Goal: Check status: Check status

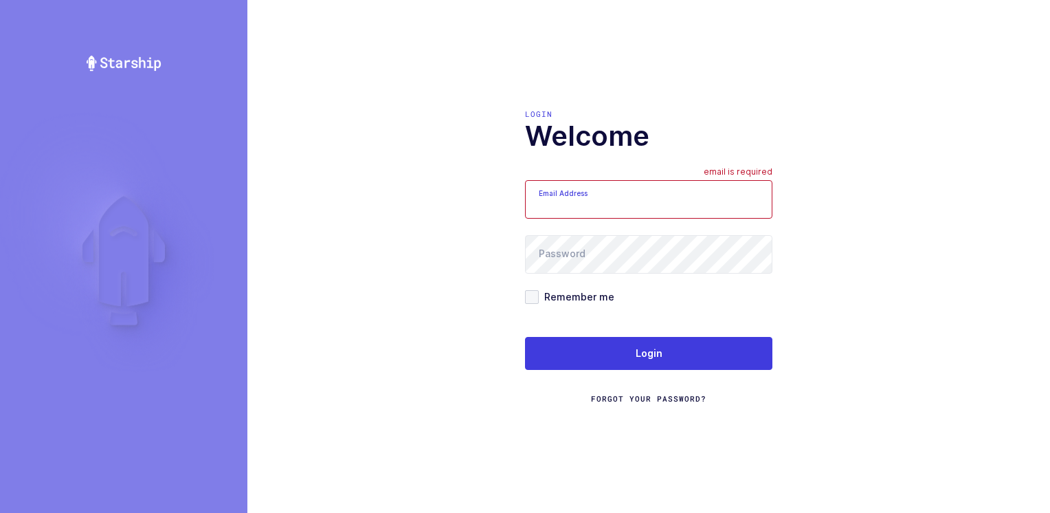
type input "Moshe@valstardental.com"
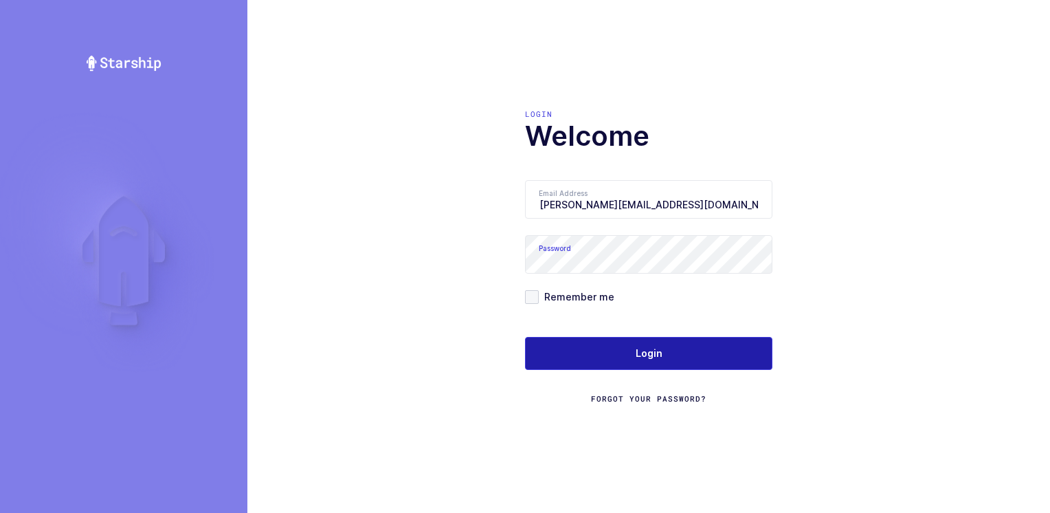
click at [630, 355] on button "Login" at bounding box center [648, 353] width 247 height 33
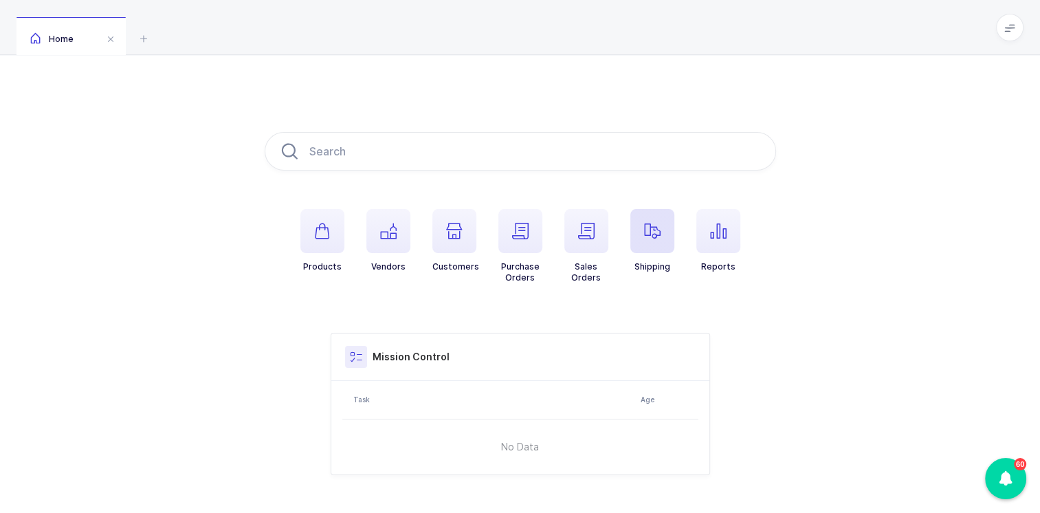
click at [663, 237] on span "button" at bounding box center [652, 231] width 44 height 44
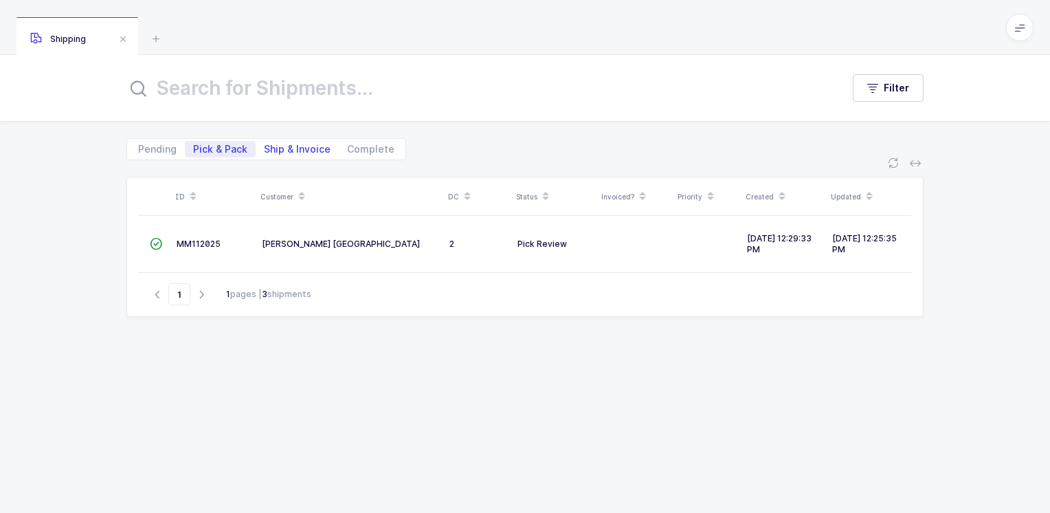
click at [306, 150] on span "Ship & Invoice" at bounding box center [297, 149] width 67 height 10
click at [265, 150] on input "Ship & Invoice" at bounding box center [260, 145] width 9 height 9
radio input "true"
radio input "false"
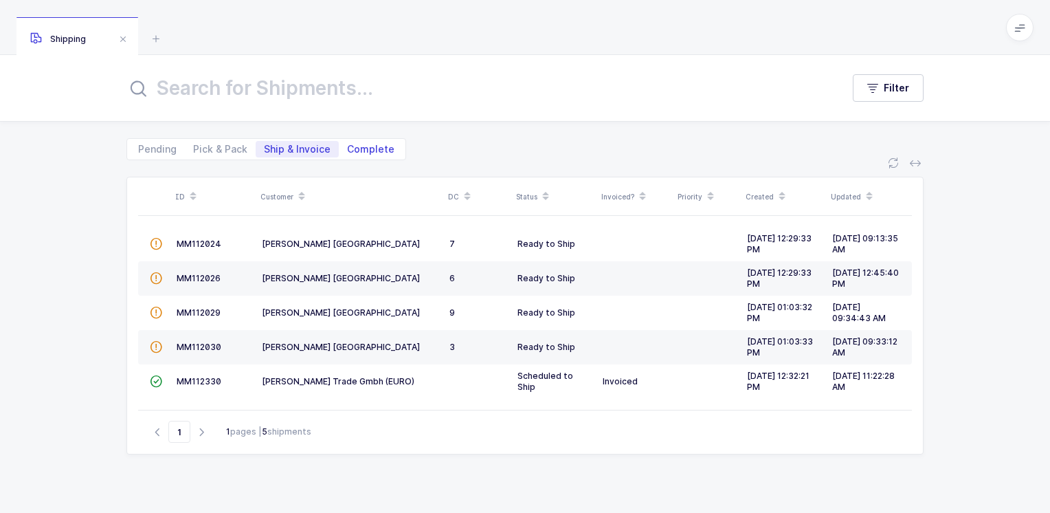
click at [369, 147] on span "Complete" at bounding box center [370, 149] width 47 height 10
click at [348, 147] on input "Complete" at bounding box center [343, 145] width 9 height 9
radio input "true"
radio input "false"
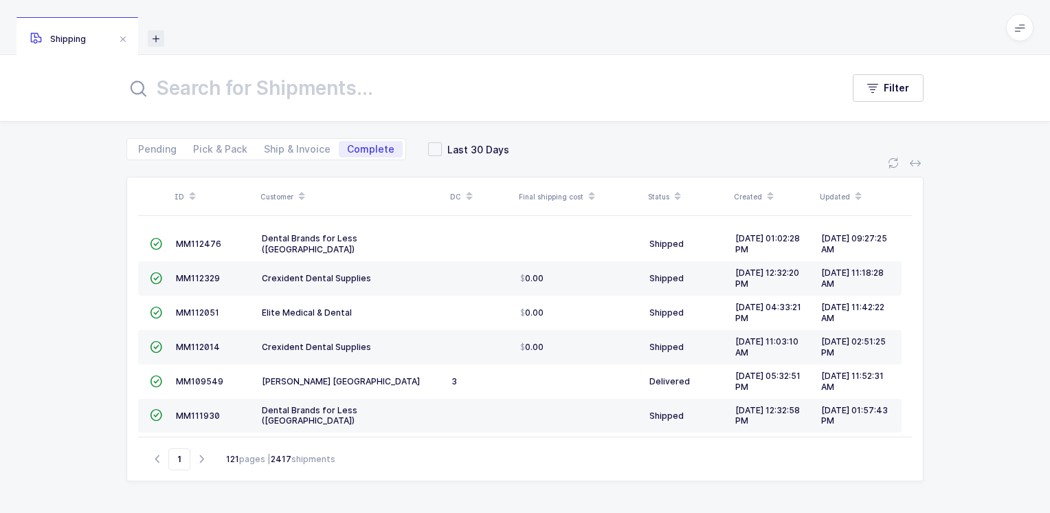
click at [159, 41] on icon at bounding box center [156, 38] width 16 height 16
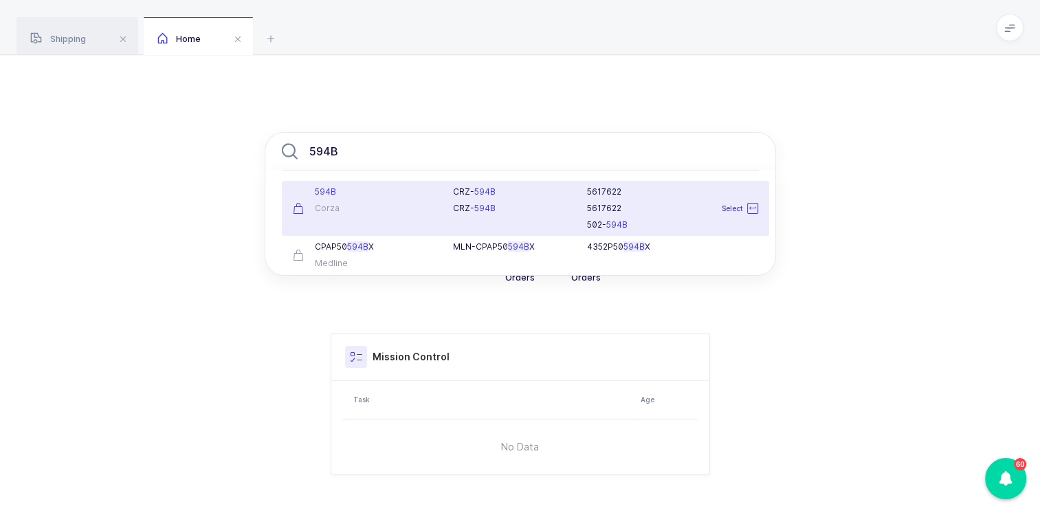
type input "594B"
click at [393, 209] on div "Corza" at bounding box center [365, 208] width 144 height 11
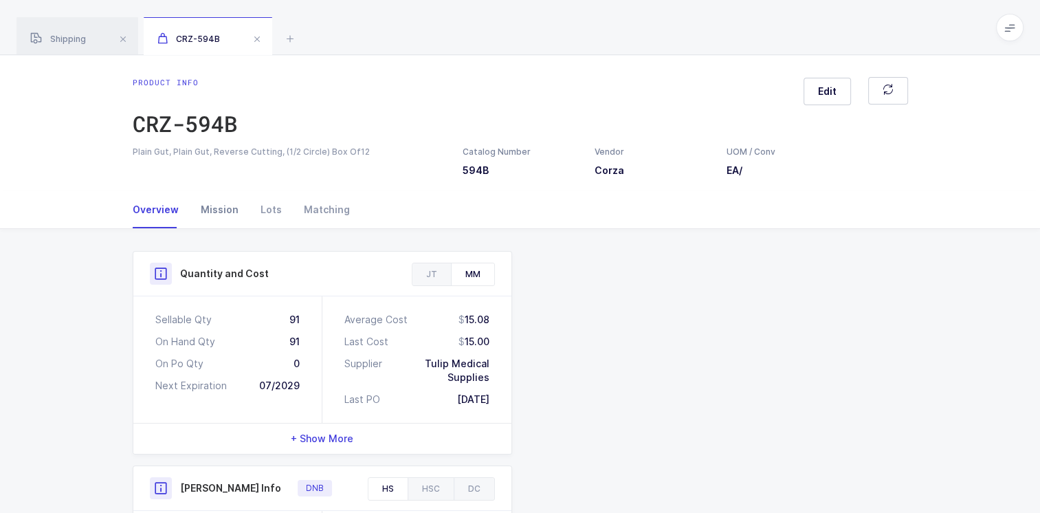
click at [217, 209] on div "Mission" at bounding box center [220, 209] width 60 height 37
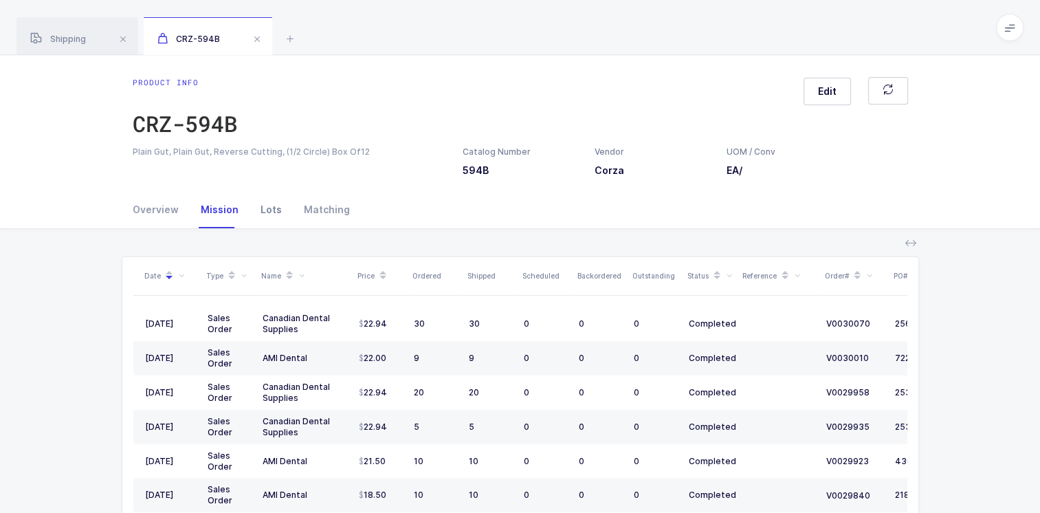
click at [265, 210] on div "Lots" at bounding box center [270, 209] width 43 height 37
